Goal: Task Accomplishment & Management: Manage account settings

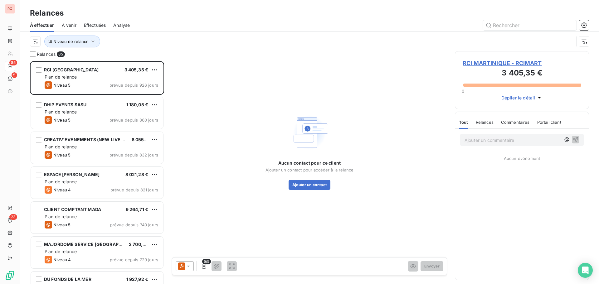
scroll to position [218, 129]
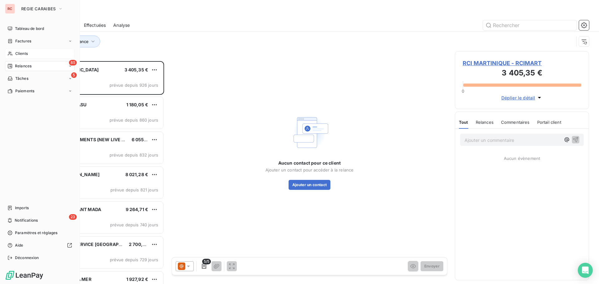
click at [23, 55] on span "Clients" at bounding box center [21, 54] width 12 height 6
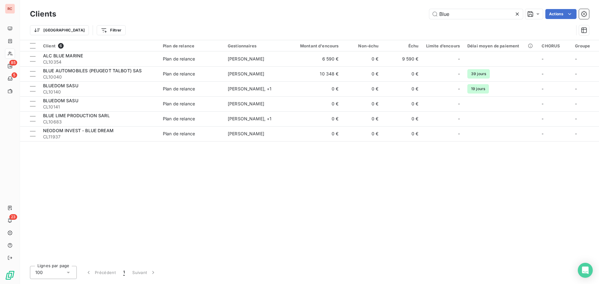
drag, startPoint x: 451, startPoint y: 12, endPoint x: 424, endPoint y: 15, distance: 27.6
click at [424, 15] on div "Blue Actions" at bounding box center [326, 14] width 525 height 10
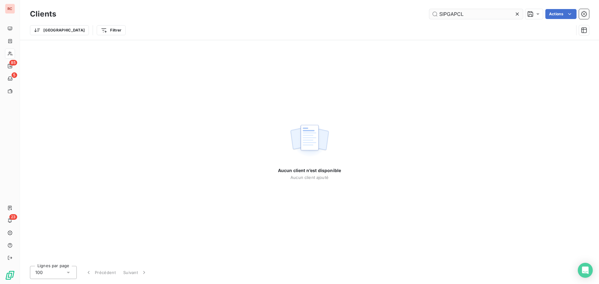
drag, startPoint x: 483, startPoint y: 15, endPoint x: 435, endPoint y: 15, distance: 47.4
click at [435, 15] on input "SIPGAPCL" at bounding box center [476, 14] width 94 height 10
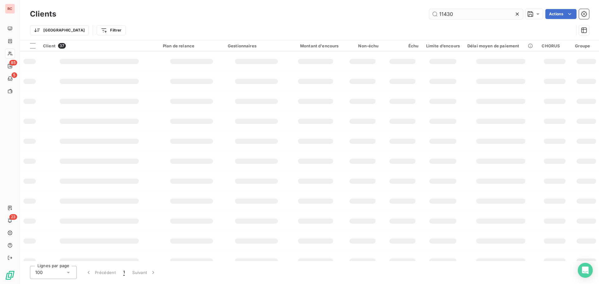
type input "11430"
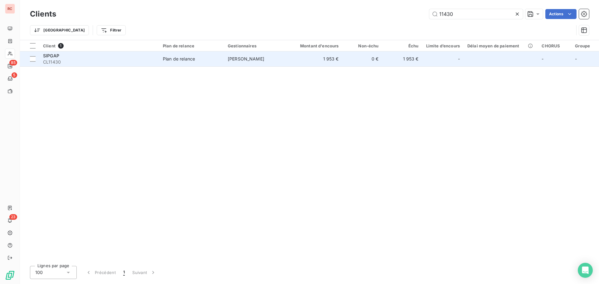
click at [204, 59] on span "Plan de relance" at bounding box center [191, 59] width 57 height 6
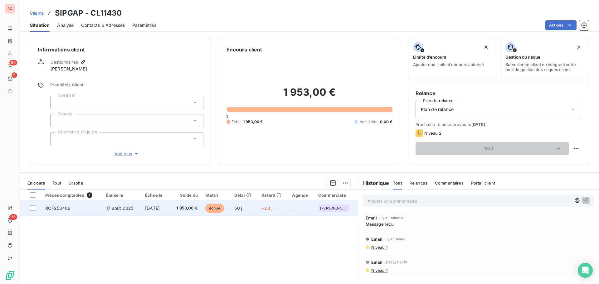
click at [96, 207] on td "RCF253406" at bounding box center [71, 208] width 61 height 15
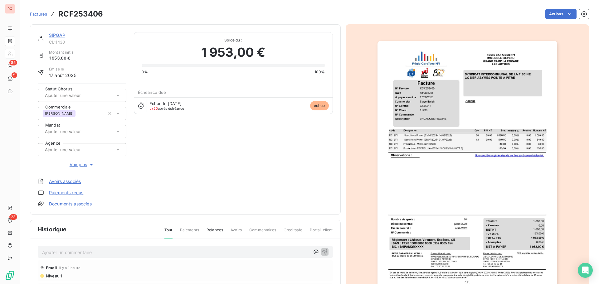
click at [87, 254] on p "Ajouter un commentaire ﻿" at bounding box center [176, 253] width 268 height 8
click at [74, 251] on span "[DATE] Reour cliente : Envoyez vos factures via Chorus pro." at bounding box center [104, 251] width 125 height 5
click at [67, 253] on span "[DATE] Retour cliente : Envoyez vos factures via Chorus pro." at bounding box center [105, 251] width 126 height 5
click at [135, 252] on span "[DATE] Suite au retour de la cliente je laui ai fait un mail : Retour cliente :…" at bounding box center [156, 251] width 229 height 5
click at [169, 252] on span "[DATE] Suite au retour de la cliente je lui ai fait un mail : Retour cliente : …" at bounding box center [155, 251] width 227 height 5
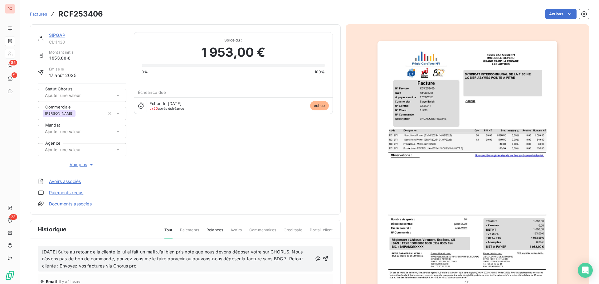
drag, startPoint x: 227, startPoint y: 259, endPoint x: 221, endPoint y: 268, distance: 10.9
click at [221, 268] on p "[DATE] Suite au retour de la cliente je lui ai fait un mail :J’ai bien pris not…" at bounding box center [177, 260] width 270 height 22
click at [323, 258] on icon "button" at bounding box center [324, 258] width 5 height 5
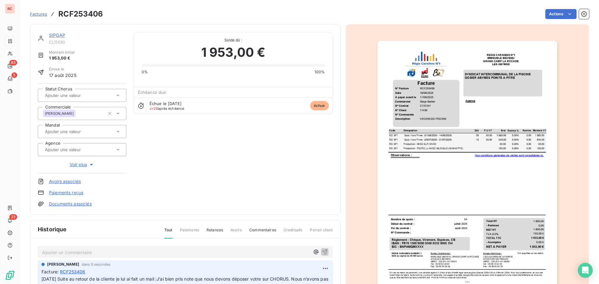
click at [59, 33] on link "SIPGAP" at bounding box center [57, 34] width 16 height 5
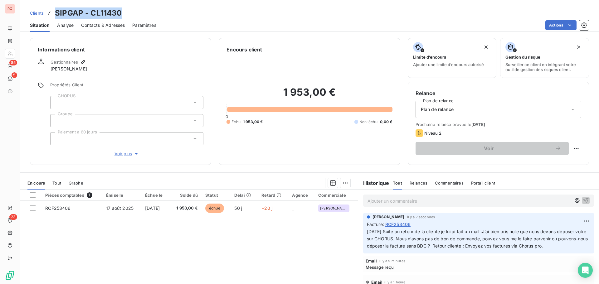
drag, startPoint x: 132, startPoint y: 12, endPoint x: 54, endPoint y: 17, distance: 77.8
click at [54, 17] on div "Clients SIPGAP - CL11430" at bounding box center [309, 12] width 579 height 11
copy h3 "SIPGAP - CL11430"
click at [39, 14] on span "Clients" at bounding box center [37, 13] width 14 height 5
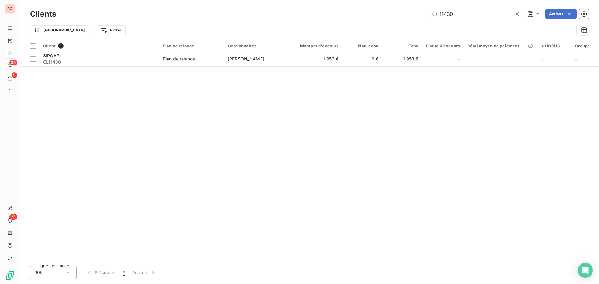
drag, startPoint x: 449, startPoint y: 14, endPoint x: 412, endPoint y: 14, distance: 37.1
click at [412, 14] on div "11430 Actions" at bounding box center [326, 14] width 525 height 10
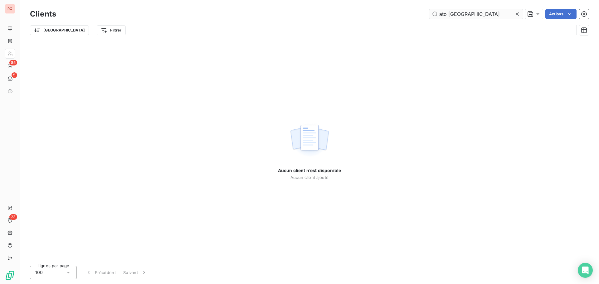
click at [446, 13] on input "ato [GEOGRAPHIC_DATA]" at bounding box center [476, 14] width 94 height 10
click at [446, 14] on input "atou [GEOGRAPHIC_DATA]" at bounding box center [476, 14] width 94 height 10
drag, startPoint x: 449, startPoint y: 13, endPoint x: 430, endPoint y: 12, distance: 18.4
click at [426, 14] on div "atau guadeloupe Actions" at bounding box center [326, 14] width 525 height 10
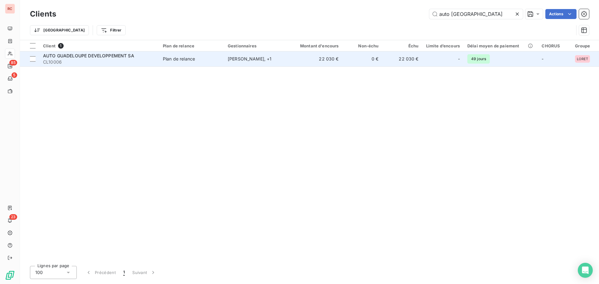
type input "auto [GEOGRAPHIC_DATA]"
click at [157, 58] on td "AUTO GUADELOUPE DEVELOPPEMENT SA CL10006" at bounding box center [99, 58] width 120 height 15
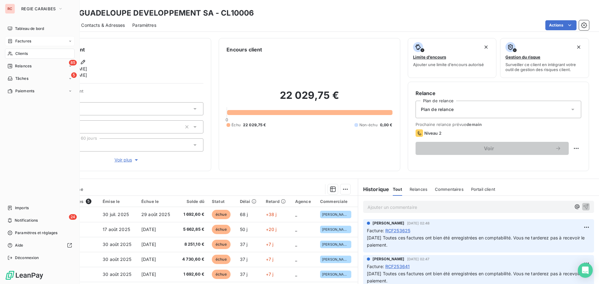
click at [17, 41] on span "Factures" at bounding box center [23, 41] width 16 height 6
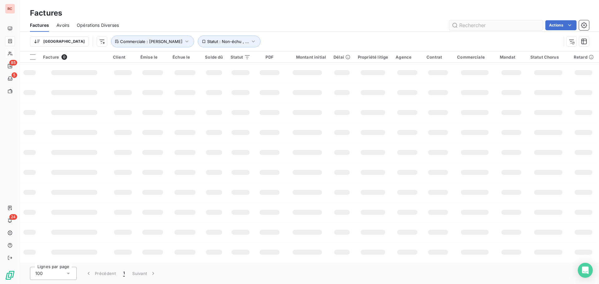
click at [481, 26] on input "text" at bounding box center [496, 25] width 94 height 10
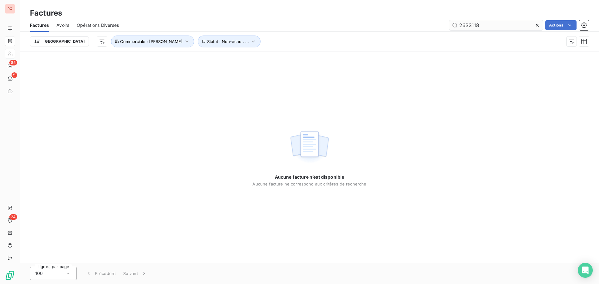
click at [466, 27] on input "2633118" at bounding box center [496, 25] width 94 height 10
click at [473, 25] on input "2533118" at bounding box center [496, 25] width 94 height 10
click at [476, 24] on input "2533118" at bounding box center [496, 25] width 94 height 10
click at [472, 25] on input "253318" at bounding box center [496, 25] width 94 height 10
click at [482, 27] on input "253118" at bounding box center [496, 25] width 94 height 10
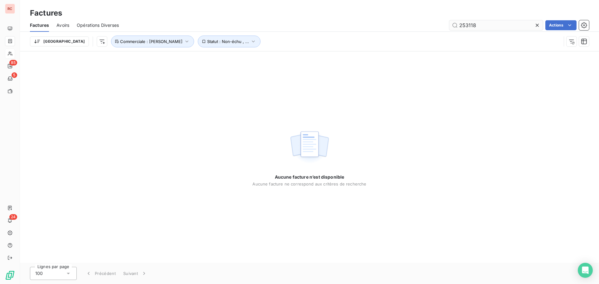
click at [470, 25] on input "253118" at bounding box center [496, 25] width 94 height 10
click at [484, 26] on input "253138" at bounding box center [496, 25] width 94 height 10
drag, startPoint x: 485, startPoint y: 25, endPoint x: 469, endPoint y: 25, distance: 15.9
click at [469, 25] on input "253138" at bounding box center [496, 25] width 94 height 10
type input "253456"
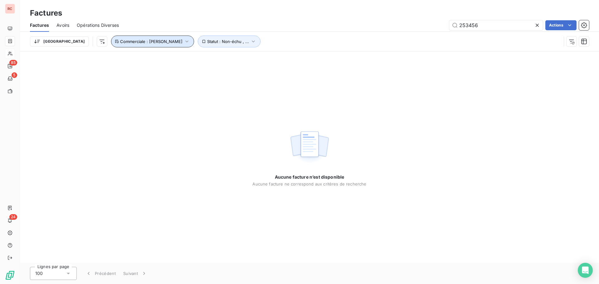
click at [184, 40] on icon "button" at bounding box center [187, 41] width 6 height 6
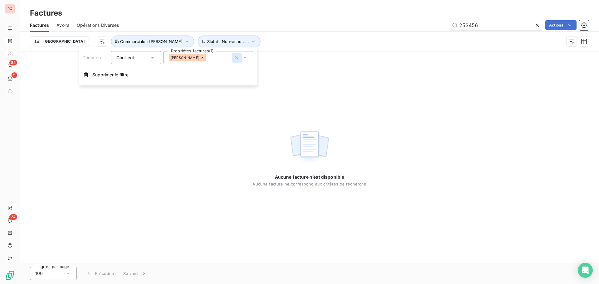
click at [234, 57] on icon "button" at bounding box center [237, 58] width 6 height 6
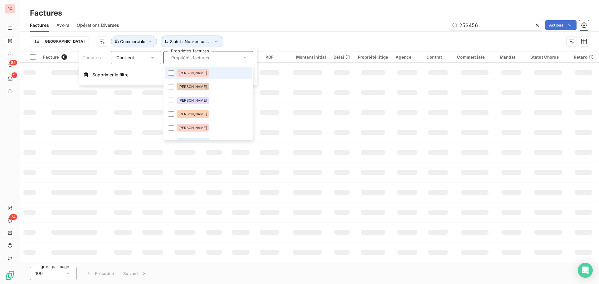
click at [275, 40] on div "Trier Statut : Non-échu , ... Commerciale" at bounding box center [295, 42] width 531 height 12
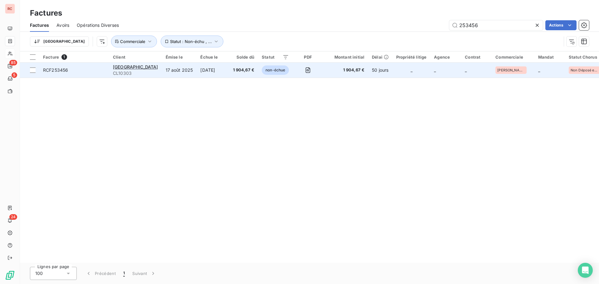
click at [158, 70] on span "CL10303" at bounding box center [135, 73] width 45 height 6
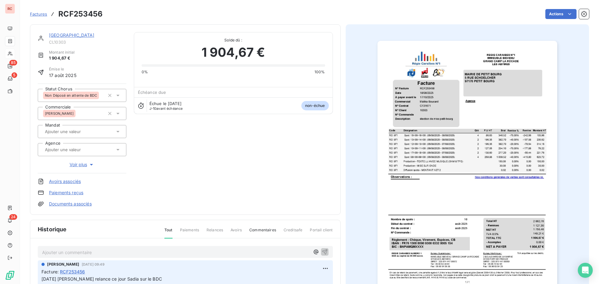
click at [116, 93] on icon at bounding box center [118, 95] width 6 height 6
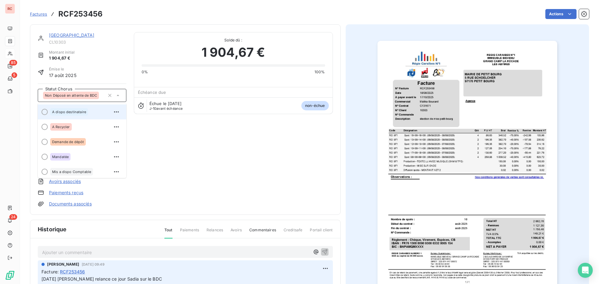
click at [75, 111] on span "A dispo destinataire" at bounding box center [69, 112] width 34 height 4
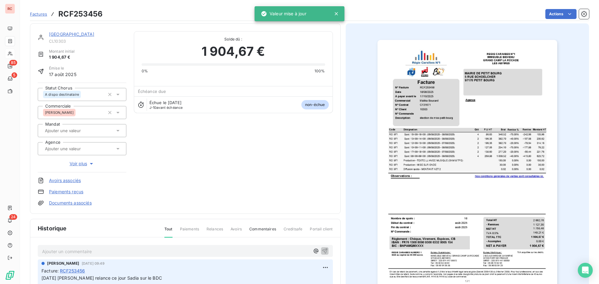
scroll to position [1, 0]
click at [65, 253] on p "Ajouter un commentaire ﻿" at bounding box center [176, 252] width 268 height 8
click at [88, 253] on p "Ajouter un commentaire ﻿" at bounding box center [176, 252] width 268 height 8
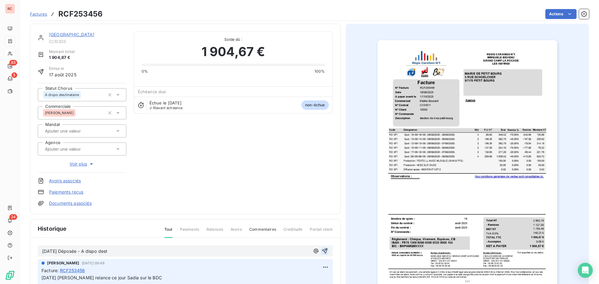
click at [323, 253] on icon "button" at bounding box center [325, 251] width 6 height 6
click at [63, 34] on link "[GEOGRAPHIC_DATA]" at bounding box center [72, 34] width 46 height 5
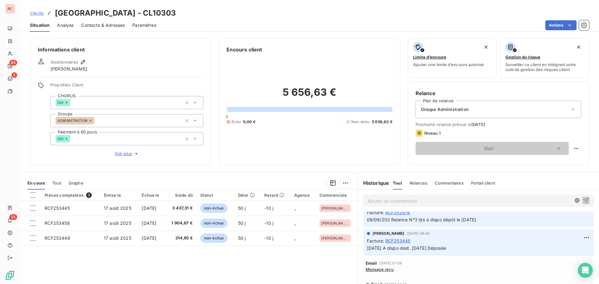
scroll to position [218, 0]
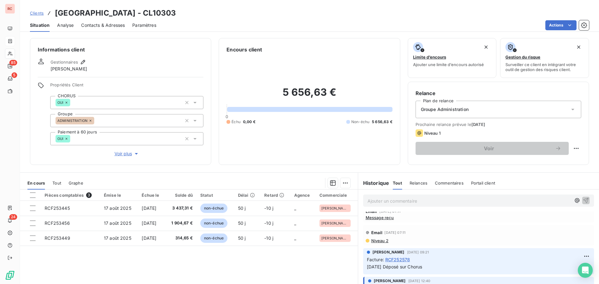
click at [381, 242] on span "Niveau 2" at bounding box center [380, 240] width 18 height 5
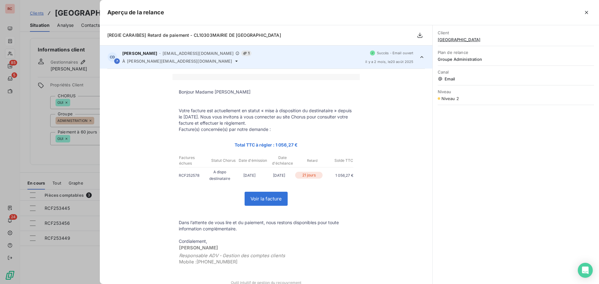
click at [71, 265] on div at bounding box center [299, 142] width 599 height 284
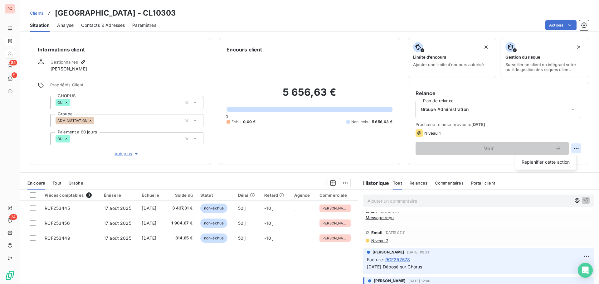
click at [571, 148] on html "RC 85 5 24 Clients MAIRIE DE PETIT BOURG - CL10303 Situation Analyse Contacts &…" at bounding box center [299, 142] width 599 height 284
click at [542, 164] on div "Replanifier cette action" at bounding box center [546, 162] width 56 height 10
select select "9"
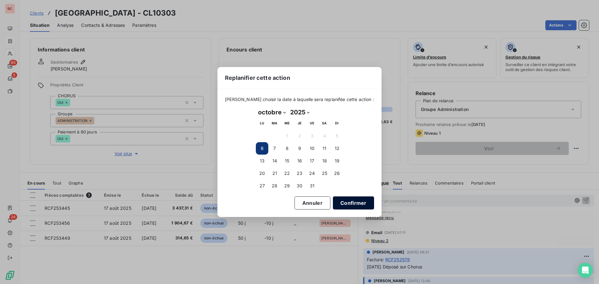
click at [335, 203] on button "Confirmer" at bounding box center [353, 202] width 41 height 13
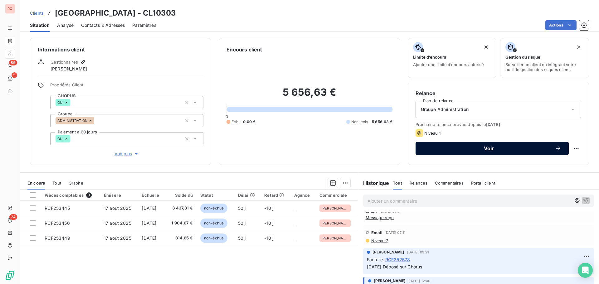
click at [435, 150] on span "Voir" at bounding box center [489, 148] width 132 height 5
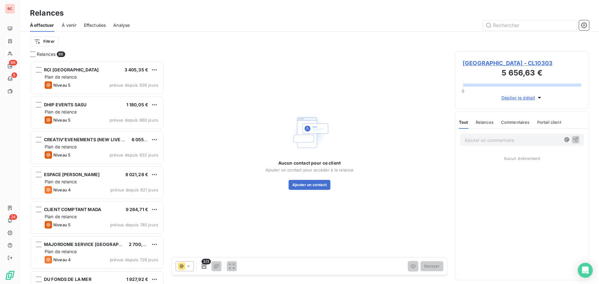
scroll to position [218, 129]
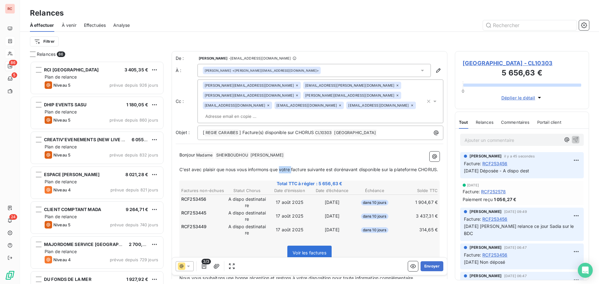
drag, startPoint x: 293, startPoint y: 160, endPoint x: 281, endPoint y: 161, distance: 11.9
click at [281, 167] on span "C'est avec plaisir que nous vous informons que votre facture suivante est dorén…" at bounding box center [308, 169] width 259 height 5
click at [302, 167] on span "C'est avec plaisir que nous vous informons que les facture suivante est dorénav…" at bounding box center [306, 169] width 254 height 5
drag, startPoint x: 336, startPoint y: 158, endPoint x: 325, endPoint y: 160, distance: 10.8
click at [325, 167] on span "C'est avec plaisir que nous vous informons que les factures suivante est doréna…" at bounding box center [307, 169] width 256 height 5
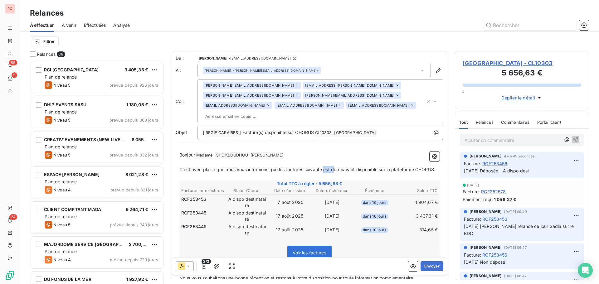
click at [326, 167] on span "C'est avec plaisir que nous vous informons que les factures suivante est doréna…" at bounding box center [307, 169] width 256 height 5
drag, startPoint x: 331, startPoint y: 160, endPoint x: 325, endPoint y: 161, distance: 6.0
click at [325, 167] on span "C'est avec plaisir que nous vous informons que les factures suivante est doréna…" at bounding box center [307, 169] width 256 height 5
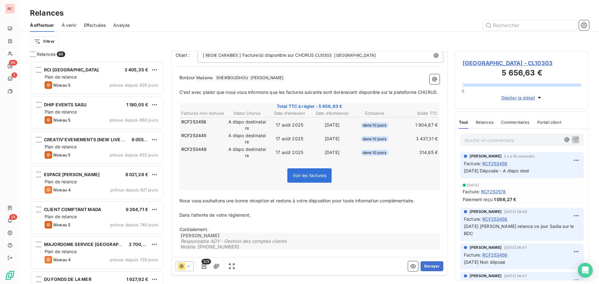
scroll to position [80, 0]
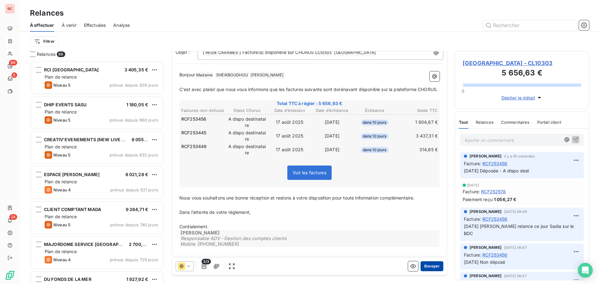
click at [429, 266] on button "Envoyer" at bounding box center [431, 266] width 23 height 10
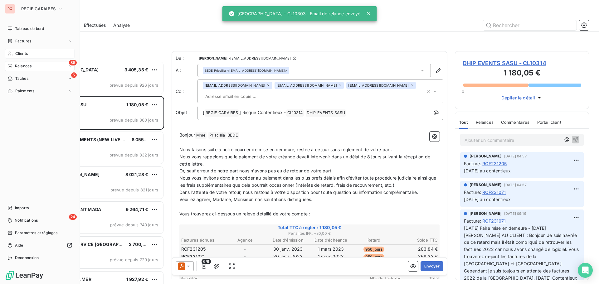
click at [16, 38] on div "Factures" at bounding box center [40, 41] width 70 height 10
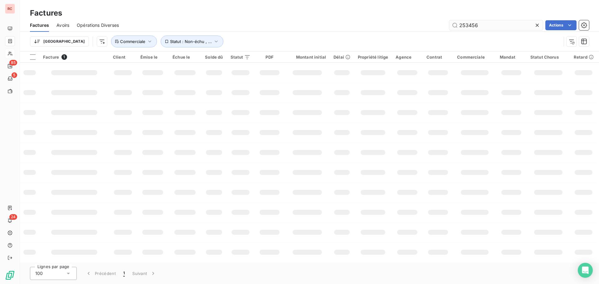
drag, startPoint x: 481, startPoint y: 24, endPoint x: 466, endPoint y: 26, distance: 15.4
click at [466, 26] on input "253456" at bounding box center [496, 25] width 94 height 10
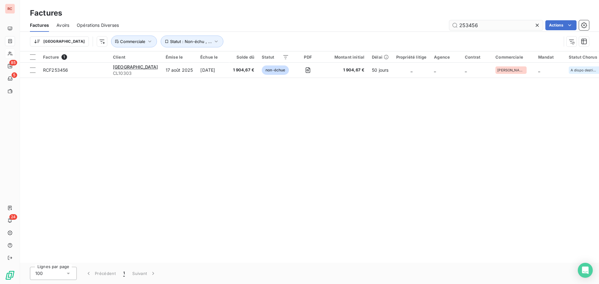
drag, startPoint x: 479, startPoint y: 26, endPoint x: 466, endPoint y: 27, distance: 13.7
click at [466, 27] on input "253456" at bounding box center [496, 25] width 94 height 10
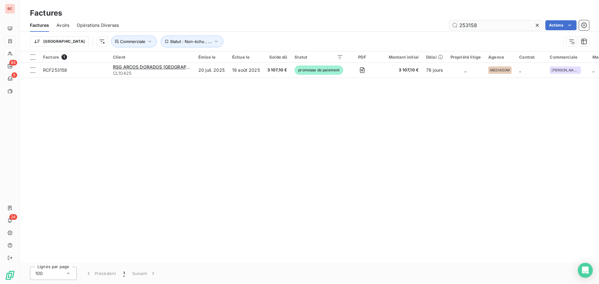
click at [473, 26] on input "253158" at bounding box center [496, 25] width 94 height 10
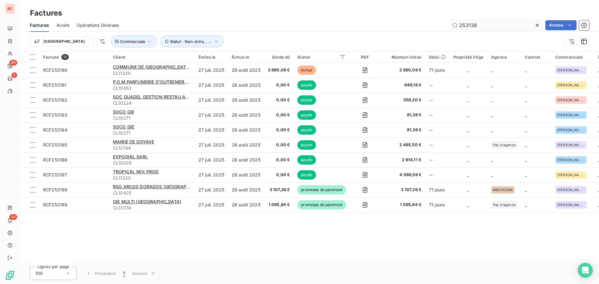
type input "253138"
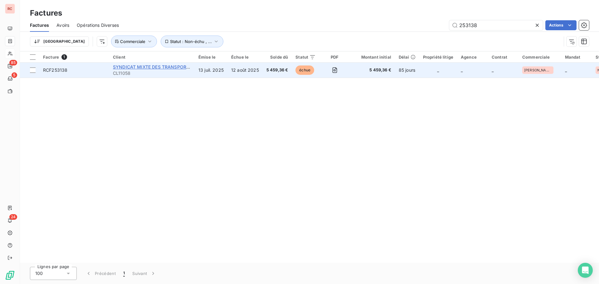
click at [154, 68] on span "SYNDICAT MIXTE DES TRANSPORTS" at bounding box center [152, 66] width 79 height 5
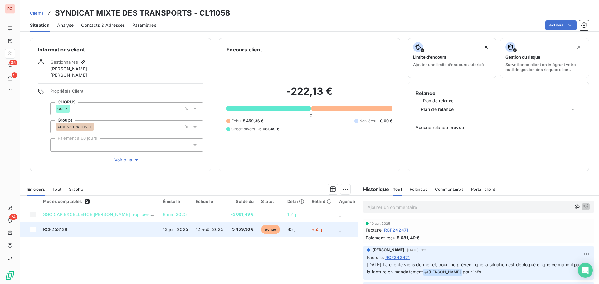
click at [108, 230] on td "RCF253138" at bounding box center [99, 229] width 120 height 15
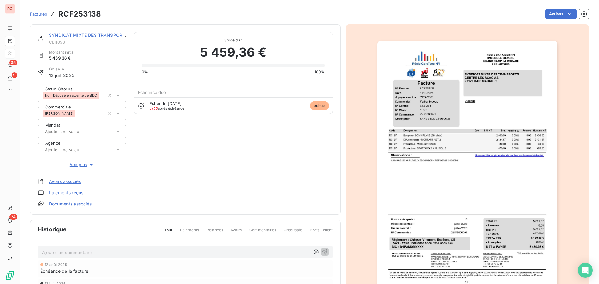
click at [119, 95] on icon at bounding box center [118, 95] width 6 height 6
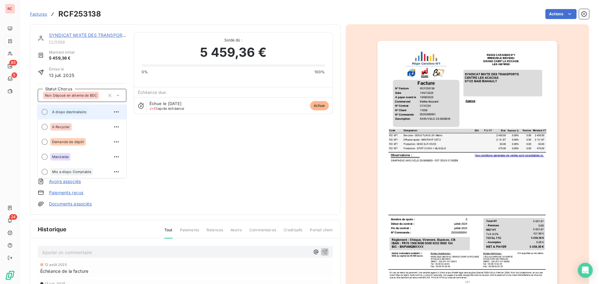
click at [76, 112] on span "A dispo destinataire" at bounding box center [69, 112] width 34 height 4
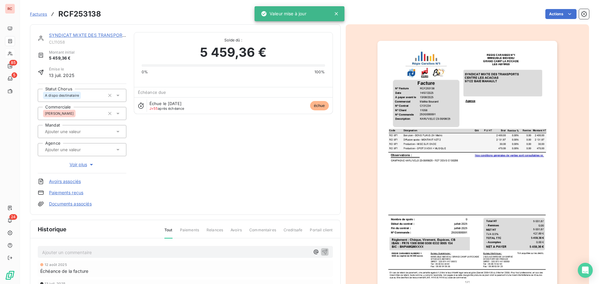
click at [50, 252] on p "Ajouter un commentaire ﻿" at bounding box center [176, 253] width 268 height 8
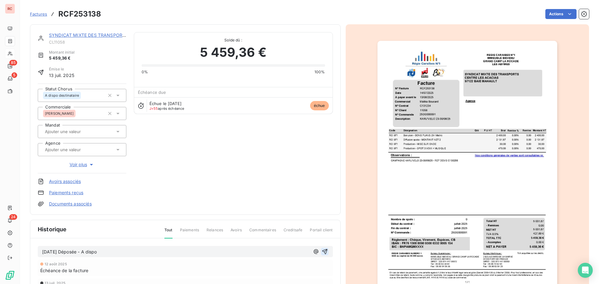
click at [323, 251] on icon "button" at bounding box center [324, 251] width 5 height 5
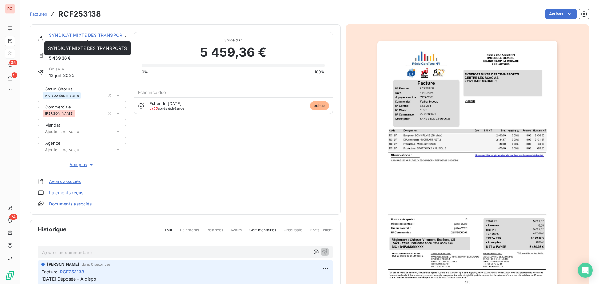
click at [80, 34] on link "SYNDICAT MIXTE DES TRANSPORTS" at bounding box center [88, 34] width 79 height 5
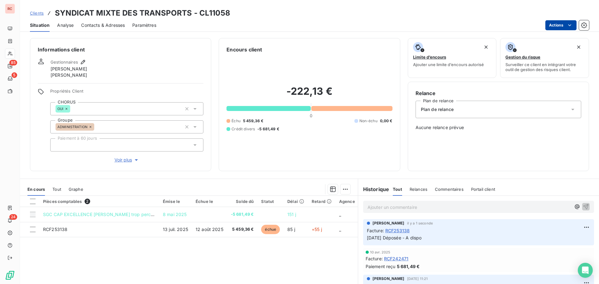
click at [556, 25] on html "RC 85 5 24 Clients SYNDICAT MIXTE DES TRANSPORTS - CL11058 Situation Analyse Co…" at bounding box center [299, 142] width 599 height 284
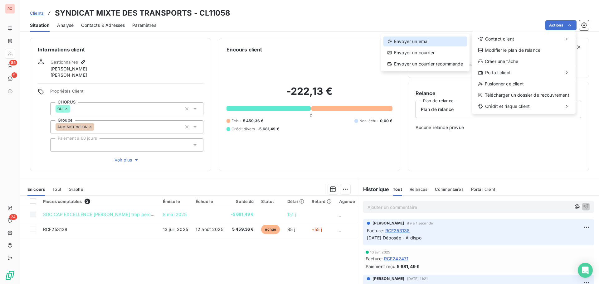
click at [416, 43] on div "Envoyer un email" at bounding box center [425, 41] width 84 height 10
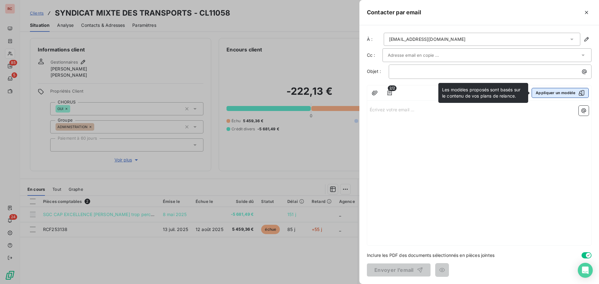
click at [540, 94] on button "Appliquer un modèle" at bounding box center [559, 93] width 57 height 10
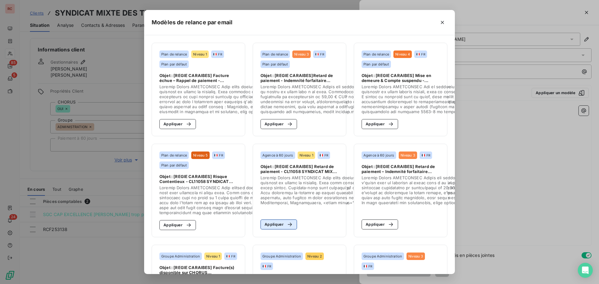
click at [284, 225] on div "button" at bounding box center [288, 224] width 9 height 6
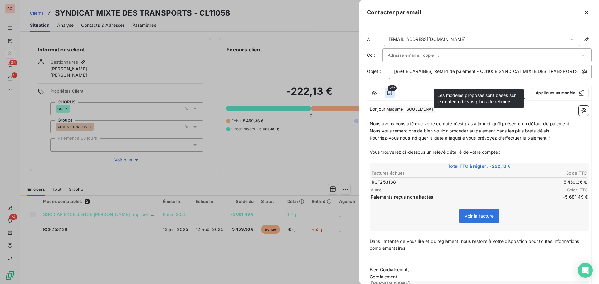
click at [390, 96] on icon "button" at bounding box center [389, 93] width 6 height 6
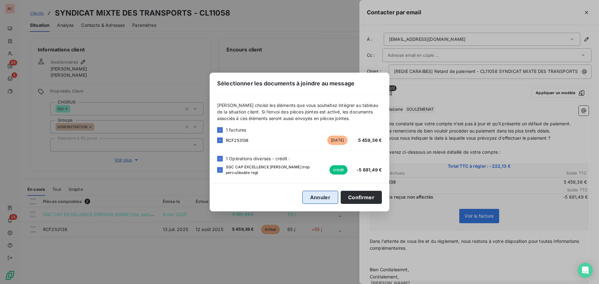
click at [311, 201] on button "Annuler" at bounding box center [320, 197] width 36 height 13
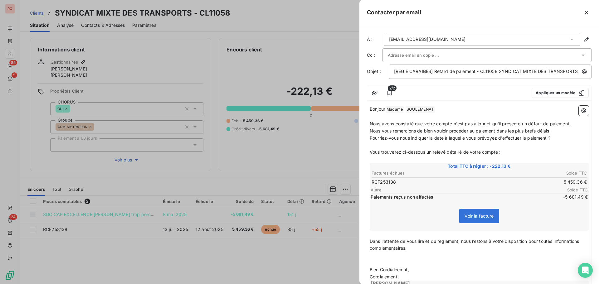
click at [312, 176] on div at bounding box center [299, 142] width 599 height 284
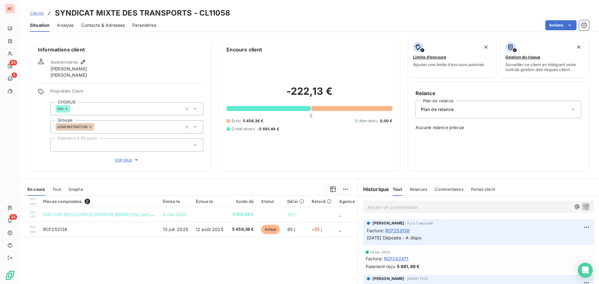
click at [102, 22] on div "Contacts & Adresses" at bounding box center [103, 25] width 44 height 13
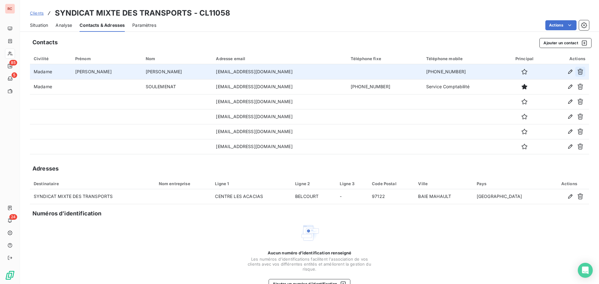
click at [577, 70] on icon "button" at bounding box center [580, 72] width 6 height 6
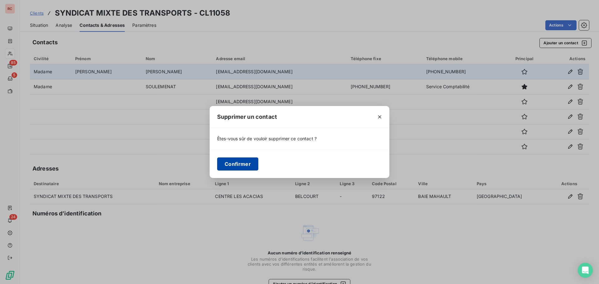
click at [248, 161] on button "Confirmer" at bounding box center [237, 164] width 41 height 13
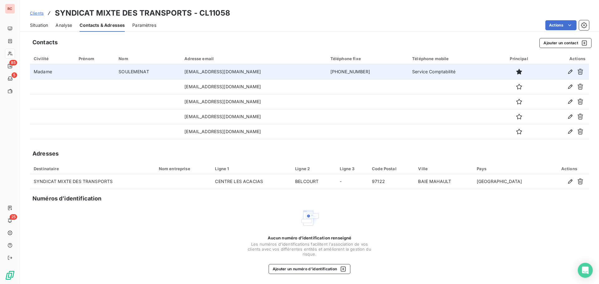
click at [39, 25] on span "Situation" at bounding box center [39, 25] width 18 height 6
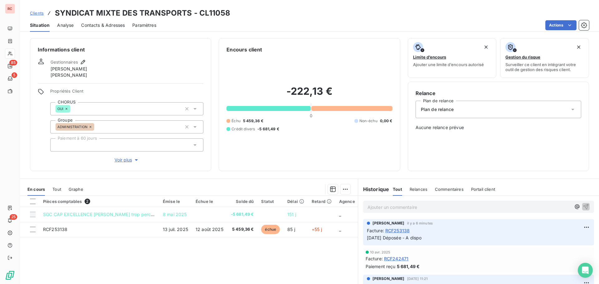
click at [372, 206] on p "Ajouter un commentaire ﻿" at bounding box center [468, 207] width 203 height 8
drag, startPoint x: 396, startPoint y: 206, endPoint x: 570, endPoint y: 206, distance: 173.4
click at [574, 206] on icon "button" at bounding box center [576, 206] width 5 height 5
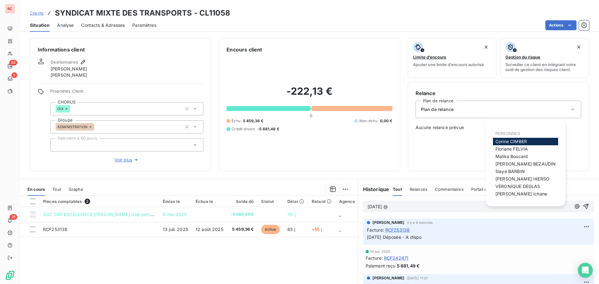
click at [511, 185] on span "[PERSON_NAME]" at bounding box center [517, 186] width 45 height 5
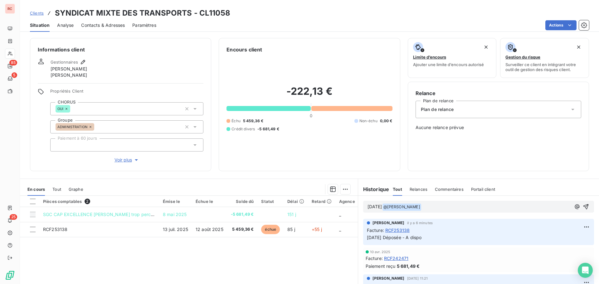
click at [450, 208] on p "[DATE] @ [PERSON_NAME] ﻿ ﻿" at bounding box center [468, 206] width 203 height 7
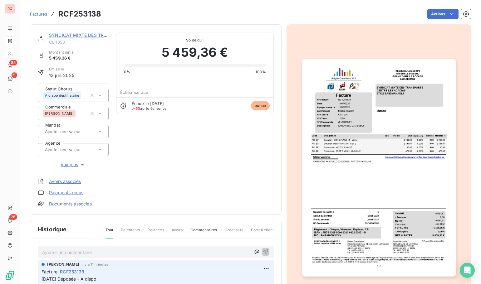
click at [328, 133] on img "button" at bounding box center [379, 168] width 154 height 218
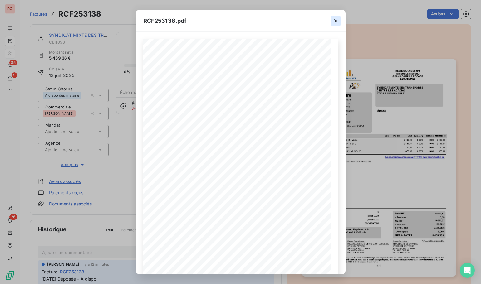
click at [337, 22] on icon "button" at bounding box center [335, 20] width 3 height 3
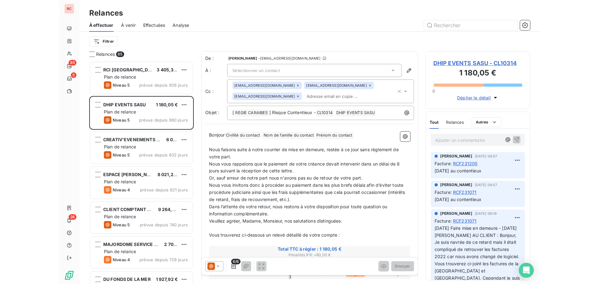
scroll to position [218, 100]
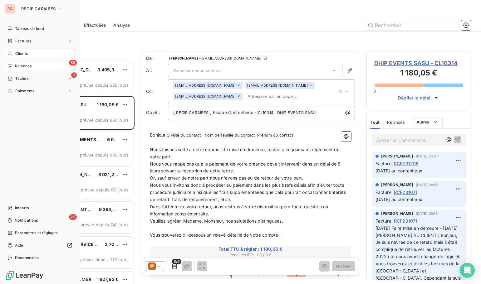
click at [24, 54] on span "Clients" at bounding box center [21, 54] width 12 height 6
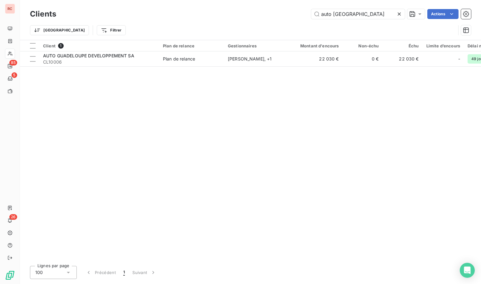
drag, startPoint x: 369, startPoint y: 13, endPoint x: 270, endPoint y: 12, distance: 98.3
click at [270, 12] on div "auto guadeloupe Actions" at bounding box center [267, 14] width 407 height 10
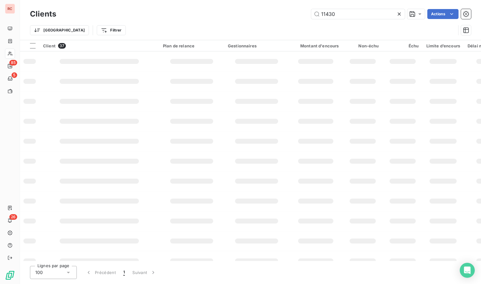
type input "11430"
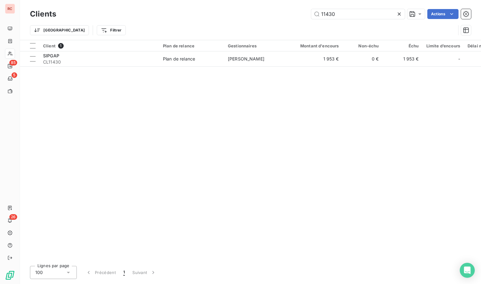
click at [198, 68] on div "Client 1 Plan de relance Gestionnaires Montant d'encours Non-échu Échu Limite d…" at bounding box center [250, 150] width 461 height 221
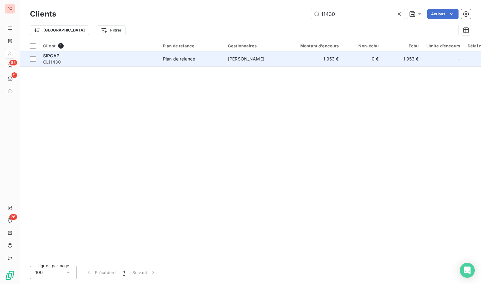
click at [201, 62] on span "Plan de relance" at bounding box center [191, 59] width 57 height 6
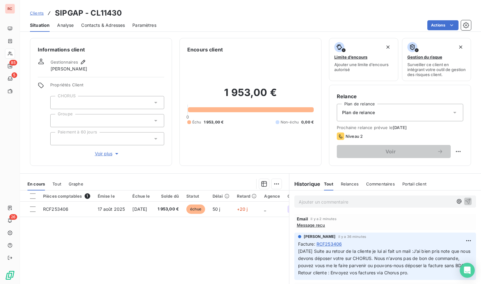
click at [109, 26] on span "Contacts & Adresses" at bounding box center [103, 25] width 44 height 6
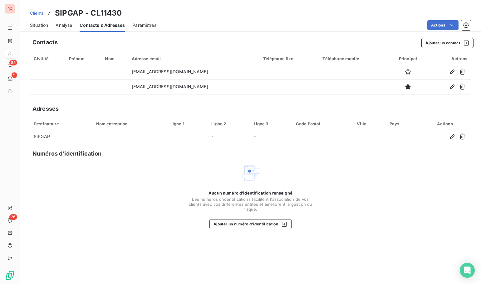
click at [39, 15] on span "Clients" at bounding box center [37, 13] width 14 height 5
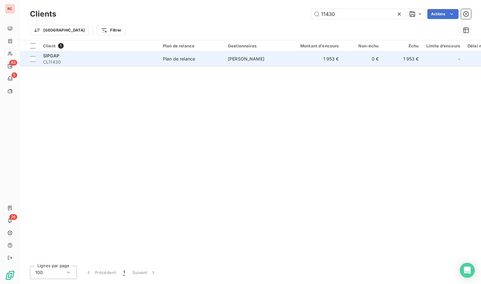
click at [225, 65] on td "[PERSON_NAME]" at bounding box center [256, 58] width 65 height 15
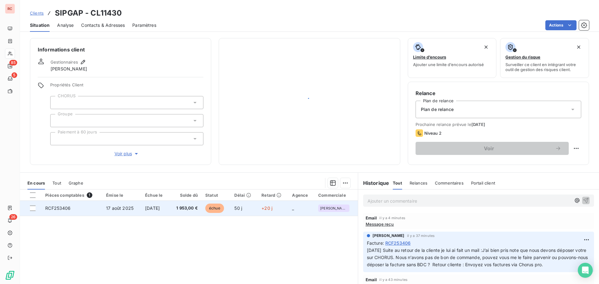
click at [252, 213] on td "50 j" at bounding box center [243, 208] width 27 height 15
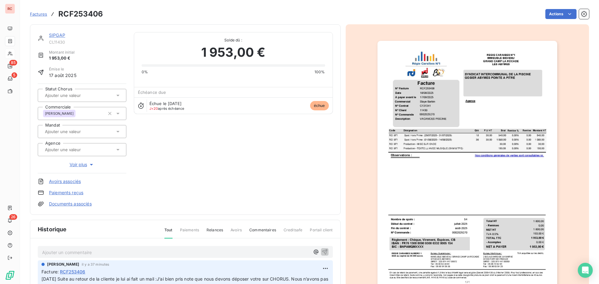
click at [427, 126] on img "button" at bounding box center [467, 168] width 180 height 254
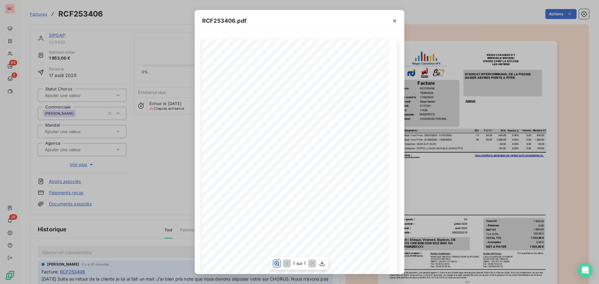
click at [277, 263] on icon "button" at bounding box center [277, 263] width 6 height 6
click at [398, 22] on button "button" at bounding box center [395, 21] width 10 height 10
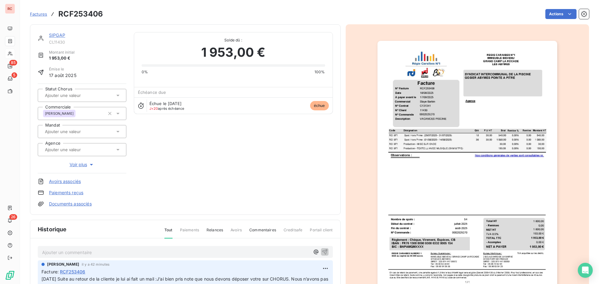
click at [58, 34] on link "SIPGAP" at bounding box center [57, 34] width 16 height 5
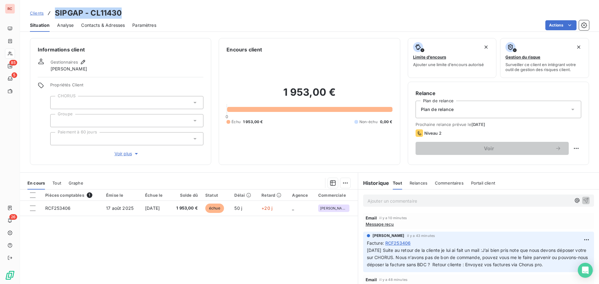
drag, startPoint x: 134, startPoint y: 13, endPoint x: 54, endPoint y: 15, distance: 80.2
click at [54, 15] on div "Clients SIPGAP - CL11430" at bounding box center [309, 12] width 579 height 11
copy h3 "SIPGAP - CL11430"
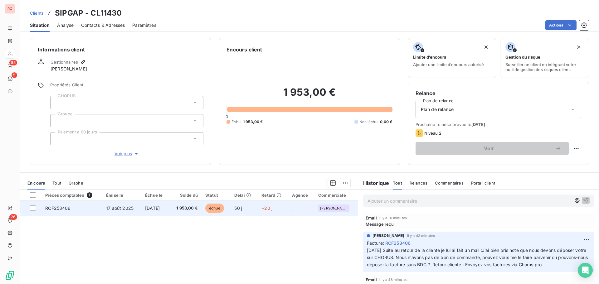
click at [157, 212] on td "[DATE]" at bounding box center [155, 208] width 28 height 15
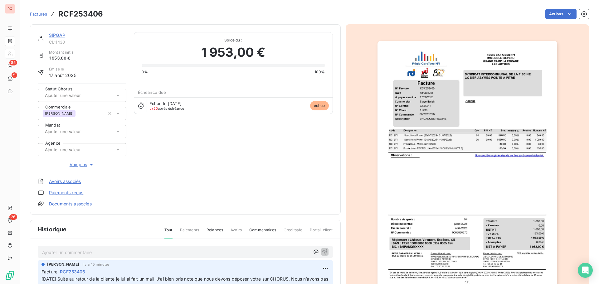
click at [47, 249] on p "Ajouter un commentaire ﻿" at bounding box center [176, 253] width 268 height 8
click at [149, 252] on p "[DATE] Demande de dépot." at bounding box center [176, 252] width 268 height 7
click at [117, 95] on icon at bounding box center [117, 96] width 3 height 2
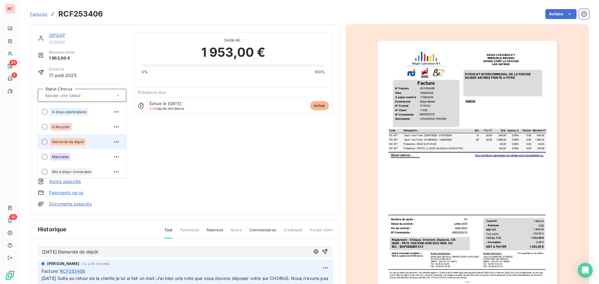
click at [88, 144] on div "Demande de dépôt" at bounding box center [85, 142] width 71 height 10
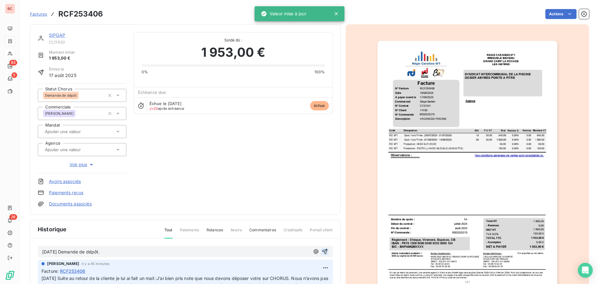
click at [321, 252] on button "button" at bounding box center [324, 251] width 7 height 7
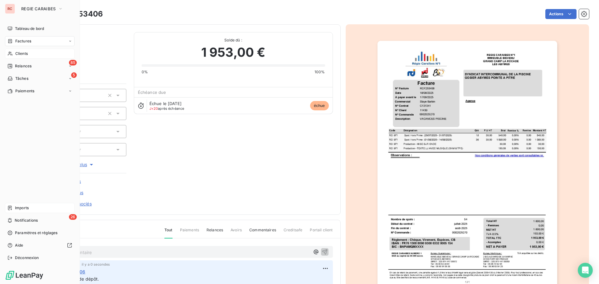
click at [20, 206] on span "Imports" at bounding box center [22, 208] width 14 height 6
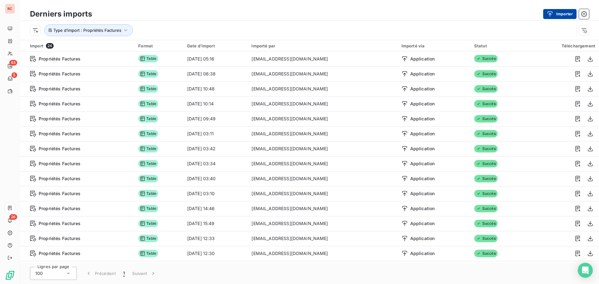
click at [557, 12] on button "Importer" at bounding box center [559, 14] width 33 height 10
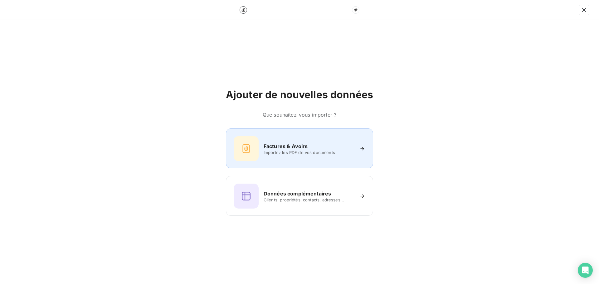
click at [324, 143] on div "Factures & Avoirs" at bounding box center [309, 146] width 90 height 7
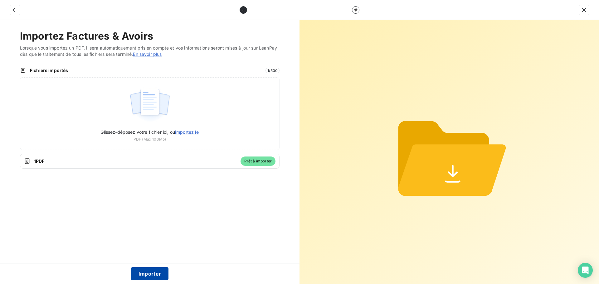
click at [155, 274] on button "Importer" at bounding box center [150, 273] width 38 height 13
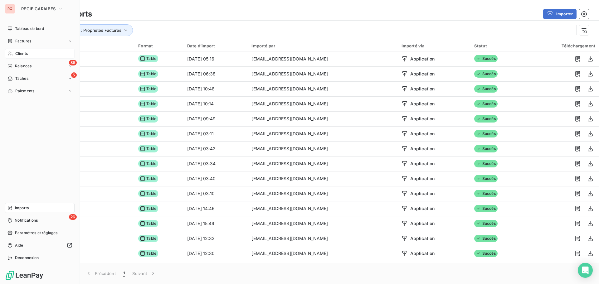
click at [23, 55] on span "Clients" at bounding box center [21, 54] width 12 height 6
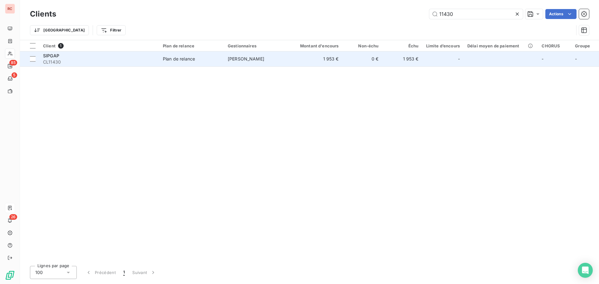
click at [197, 66] on td "Plan de relance" at bounding box center [191, 58] width 65 height 15
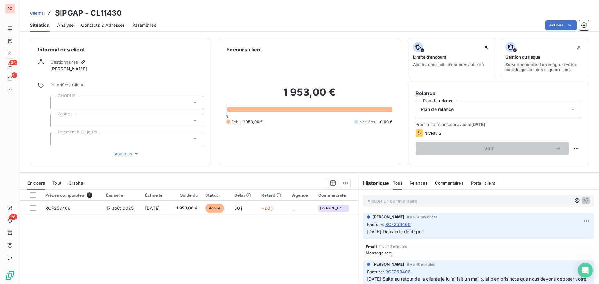
click at [161, 102] on div at bounding box center [126, 102] width 153 height 13
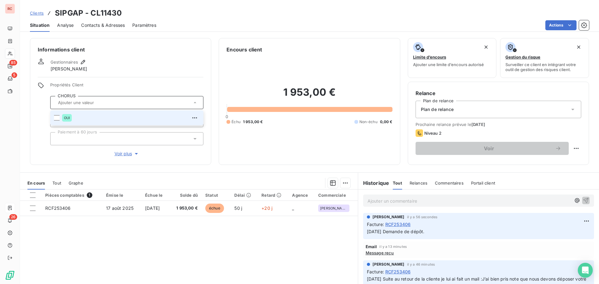
click at [99, 118] on div "OUI" at bounding box center [131, 118] width 138 height 10
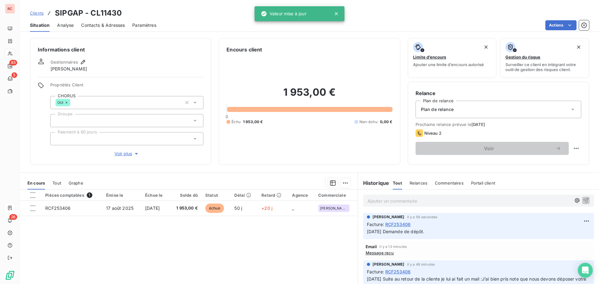
click at [128, 141] on div at bounding box center [126, 138] width 153 height 13
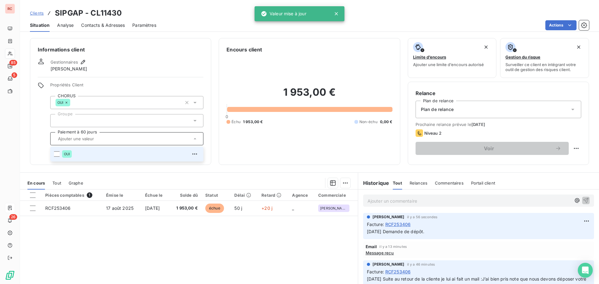
click at [64, 152] on span "OUI" at bounding box center [67, 154] width 6 height 4
click at [216, 247] on div "Pièces comptables 1 Émise le Échue le Solde dû Statut Délai Retard Agence Comme…" at bounding box center [189, 250] width 338 height 120
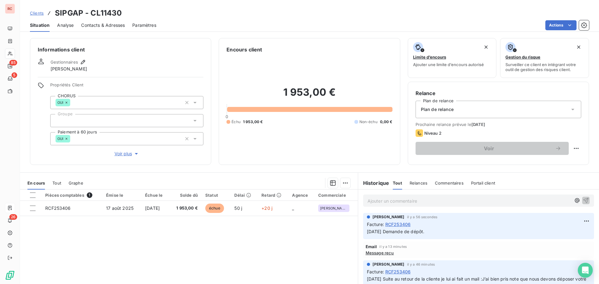
click at [193, 139] on icon at bounding box center [194, 139] width 3 height 2
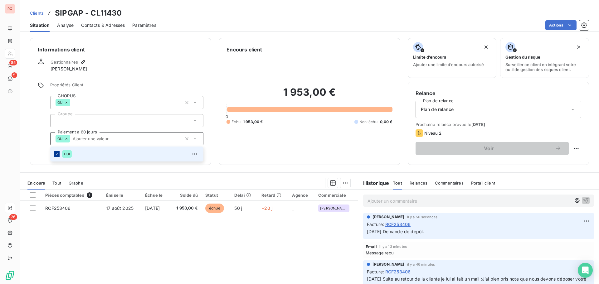
click at [56, 153] on icon at bounding box center [57, 154] width 4 height 4
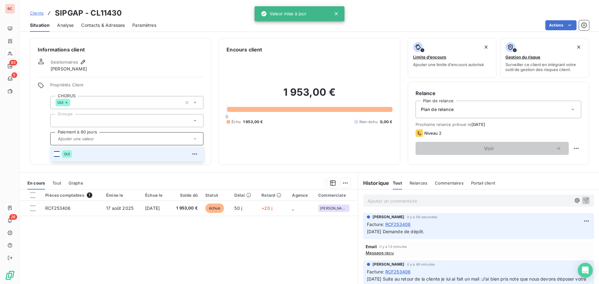
click at [130, 243] on div "Pièces comptables 1 Émise le Échue le Solde dû Statut Délai Retard Agence Comme…" at bounding box center [189, 250] width 338 height 120
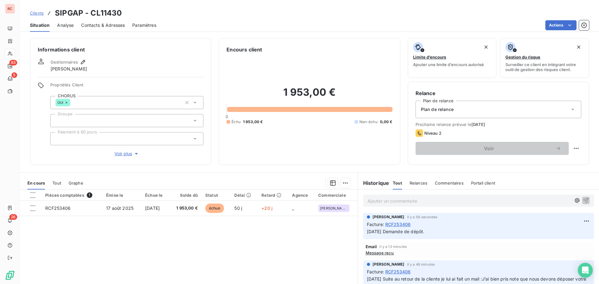
click at [452, 106] on div "Plan de relance" at bounding box center [498, 109] width 166 height 17
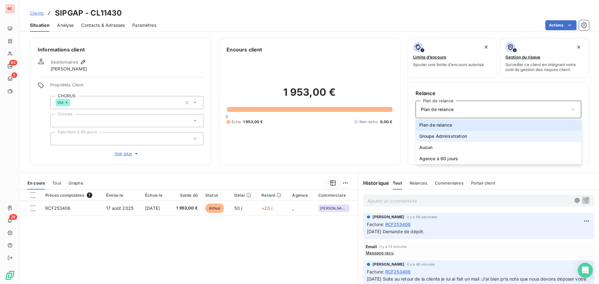
click at [443, 135] on span "Groupe Administration" at bounding box center [443, 136] width 48 height 6
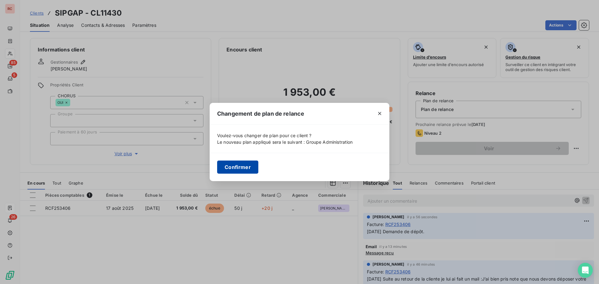
click at [229, 167] on button "Confirmer" at bounding box center [237, 167] width 41 height 13
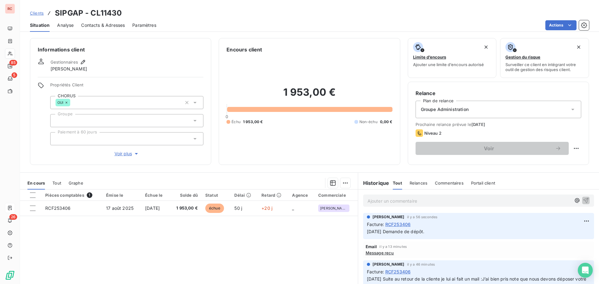
click at [255, 247] on div "Pièces comptables 1 Émise le Échue le Solde dû Statut Délai Retard Agence Comme…" at bounding box center [189, 250] width 338 height 120
click at [118, 229] on div "Pièces comptables 1 Émise le Échue le Solde dû Statut Délai Retard Agence Comme…" at bounding box center [189, 250] width 338 height 120
